Goal: Information Seeking & Learning: Check status

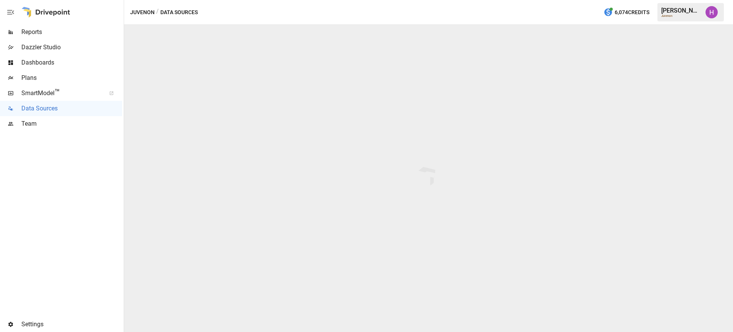
click at [37, 28] on span "Reports" at bounding box center [71, 31] width 101 height 9
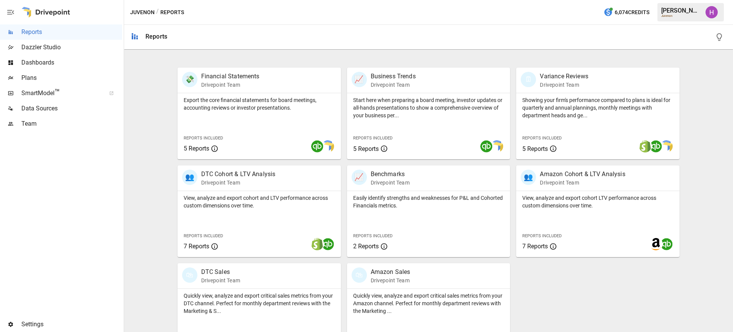
scroll to position [162, 0]
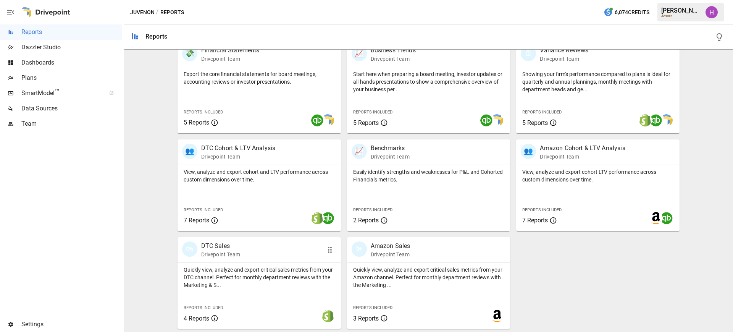
click at [272, 241] on div "🛍 DTC Sales Drivepoint Team" at bounding box center [246, 249] width 129 height 17
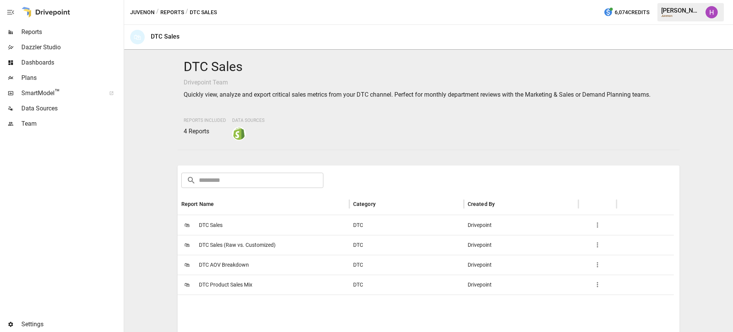
click at [216, 225] on span "DTC Sales" at bounding box center [211, 224] width 24 height 19
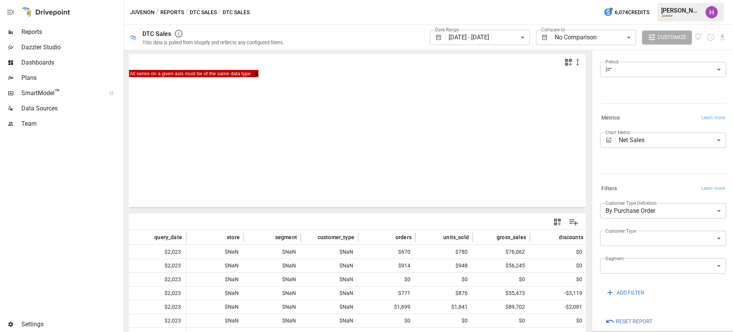
scroll to position [25, 0]
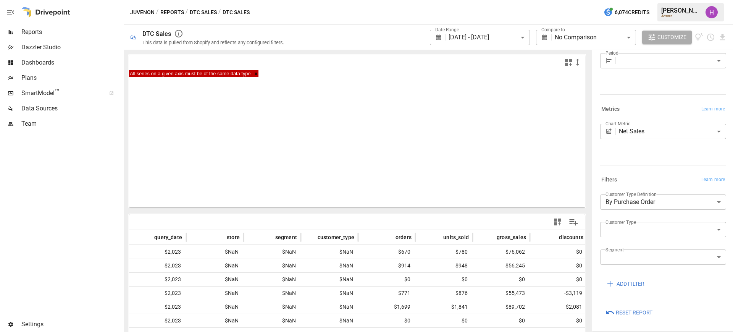
click at [643, 309] on span "Reset Report" at bounding box center [634, 313] width 37 height 10
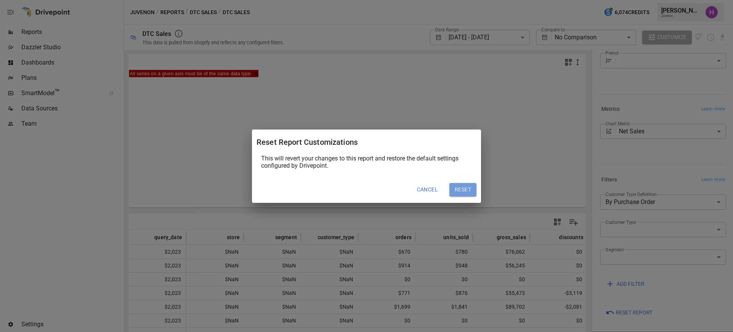
click at [469, 188] on button "Reset" at bounding box center [462, 190] width 27 height 14
type input "*****"
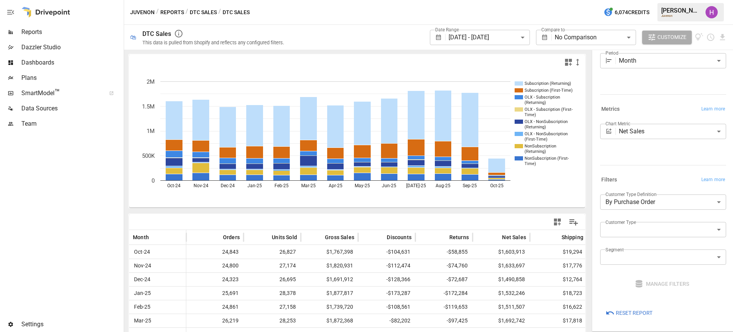
click at [690, 0] on body "**********" at bounding box center [366, 0] width 733 height 0
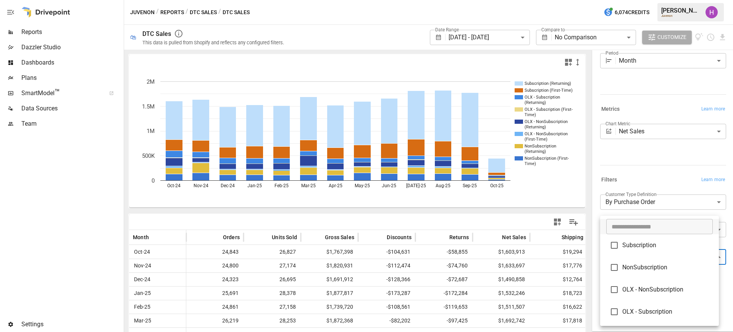
click at [79, 197] on div at bounding box center [366, 166] width 733 height 332
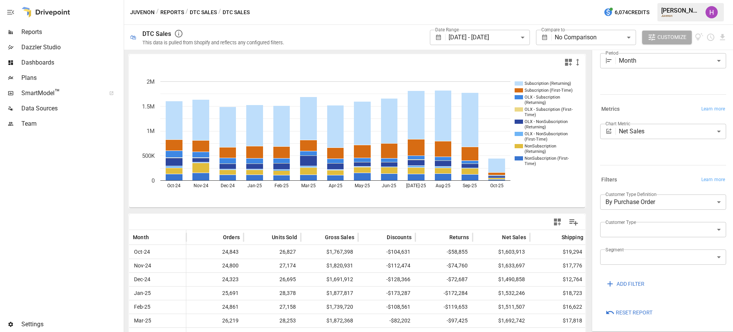
drag, startPoint x: 69, startPoint y: 172, endPoint x: 73, endPoint y: 171, distance: 4.0
click at [69, 172] on div at bounding box center [61, 223] width 122 height 185
click at [34, 32] on span "Reports" at bounding box center [71, 31] width 101 height 9
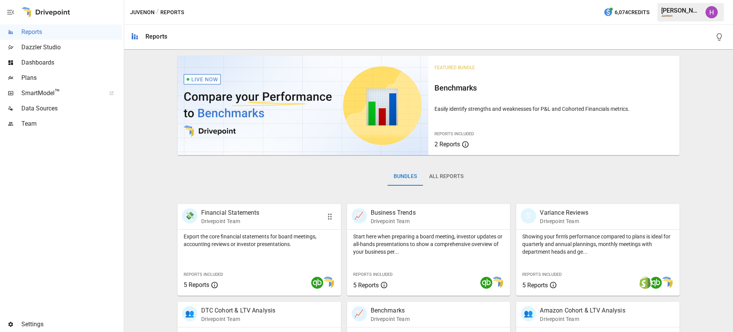
click at [231, 224] on p "Drivepoint Team" at bounding box center [230, 221] width 58 height 8
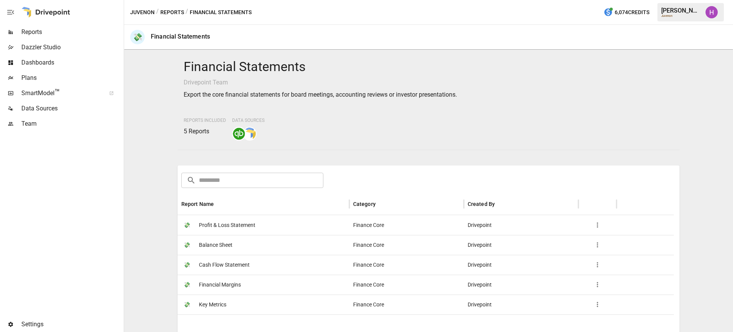
click at [226, 221] on span "Profit & Loss Statement" at bounding box center [227, 224] width 56 height 19
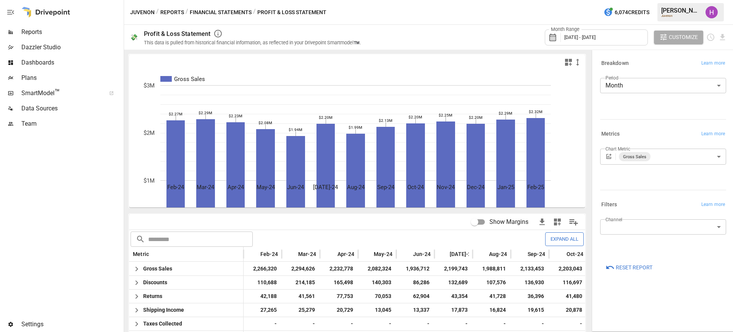
click at [75, 226] on div at bounding box center [61, 223] width 122 height 185
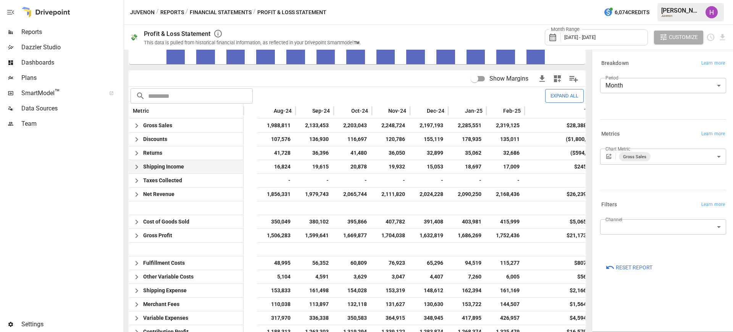
scroll to position [0, 238]
